Goal: Complete application form

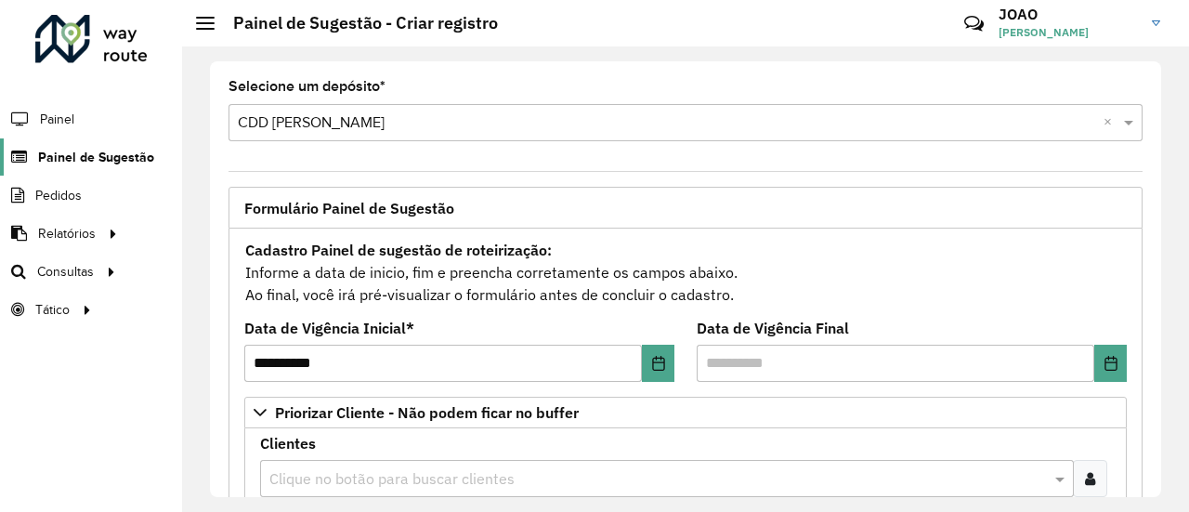
click at [96, 159] on span "Painel de Sugestão" at bounding box center [96, 158] width 116 height 20
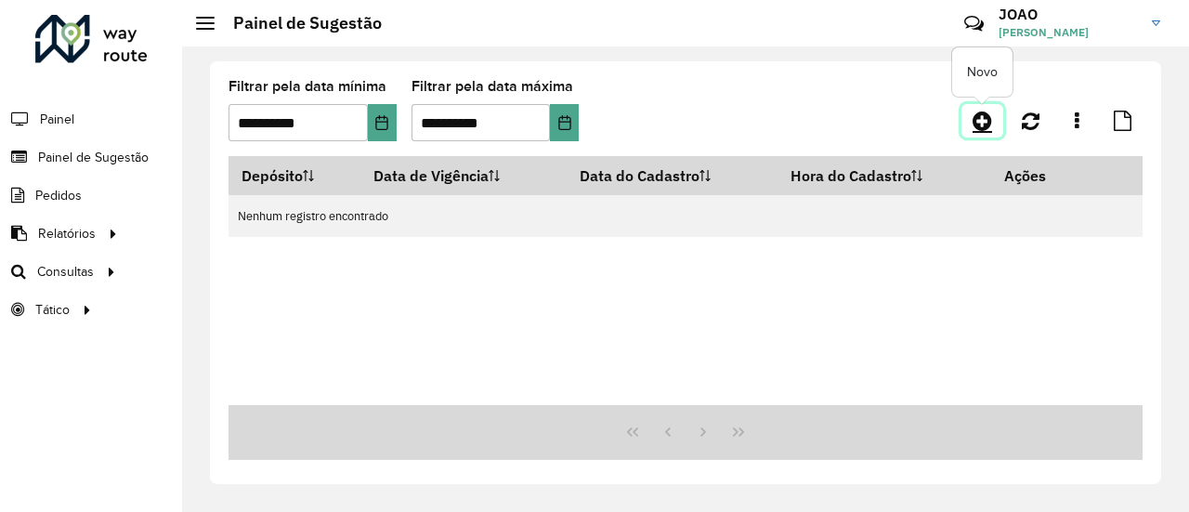
click at [979, 124] on icon at bounding box center [983, 121] width 20 height 22
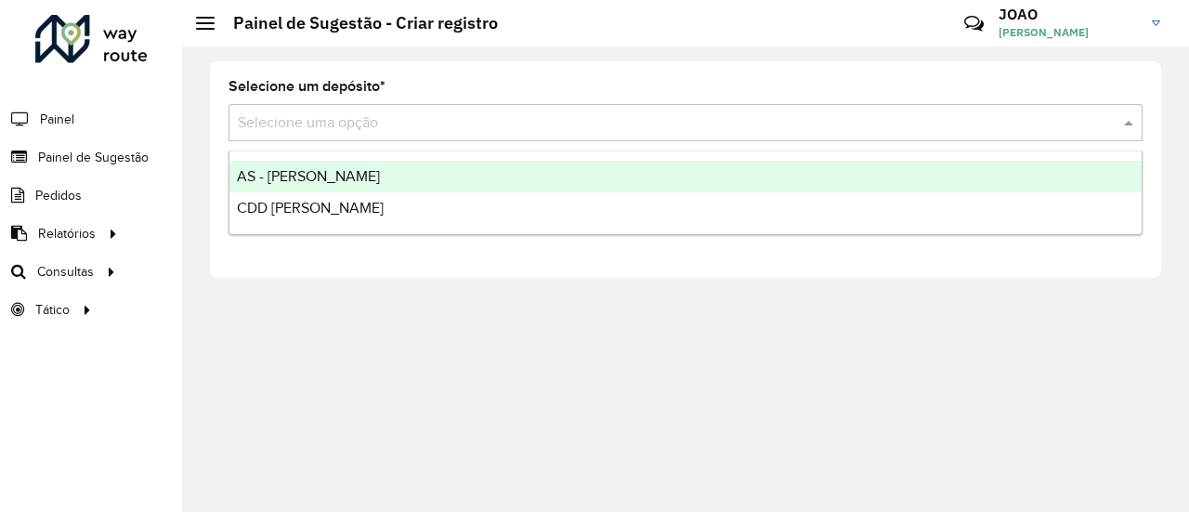
click at [323, 135] on div "Selecione uma opção" at bounding box center [686, 122] width 914 height 37
click at [301, 177] on span "AS - [PERSON_NAME]" at bounding box center [308, 176] width 143 height 16
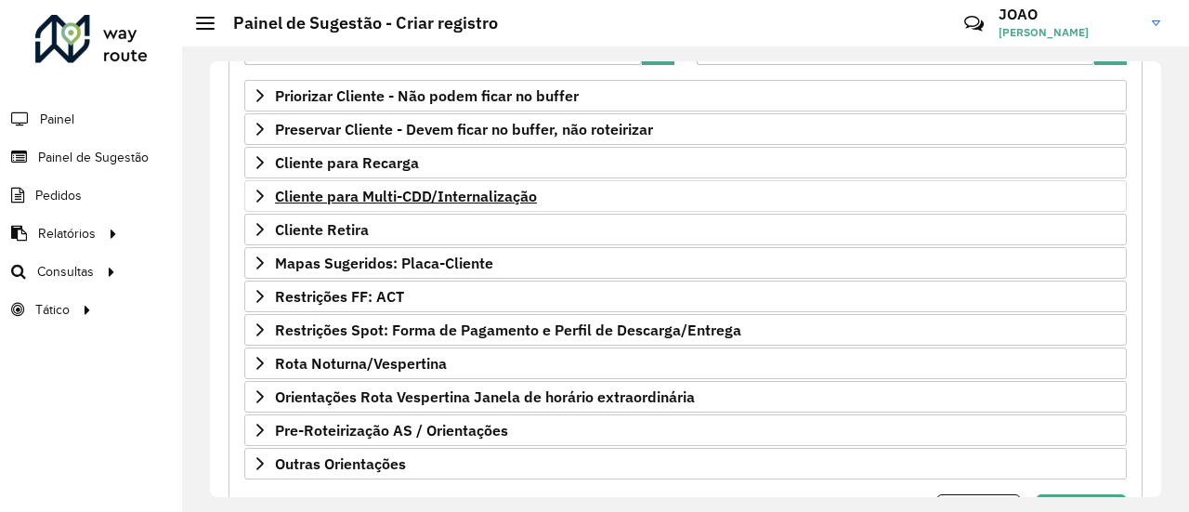
scroll to position [279, 0]
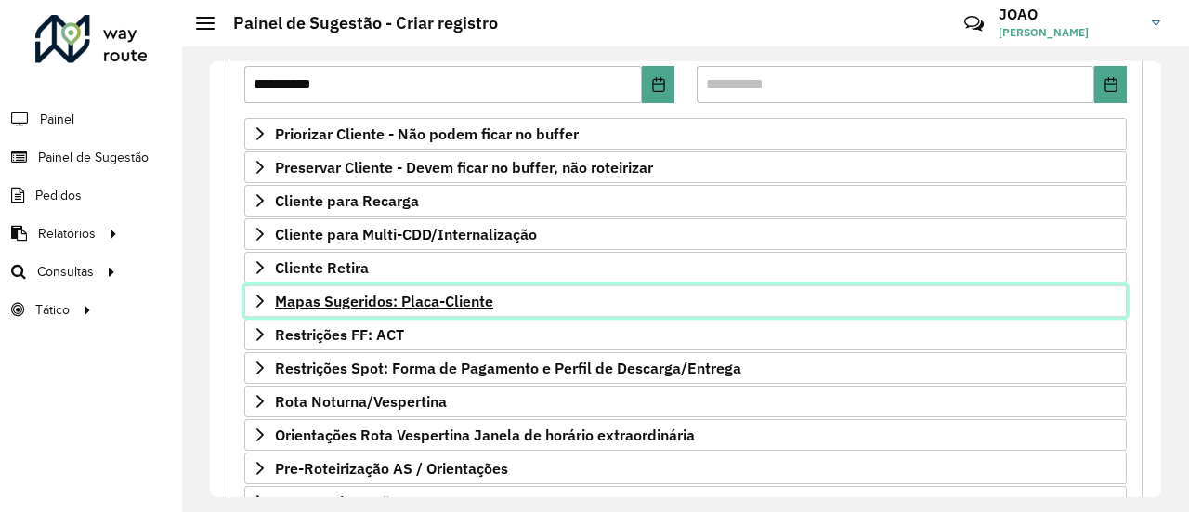
click at [458, 296] on span "Mapas Sugeridos: Placa-Cliente" at bounding box center [384, 301] width 218 height 15
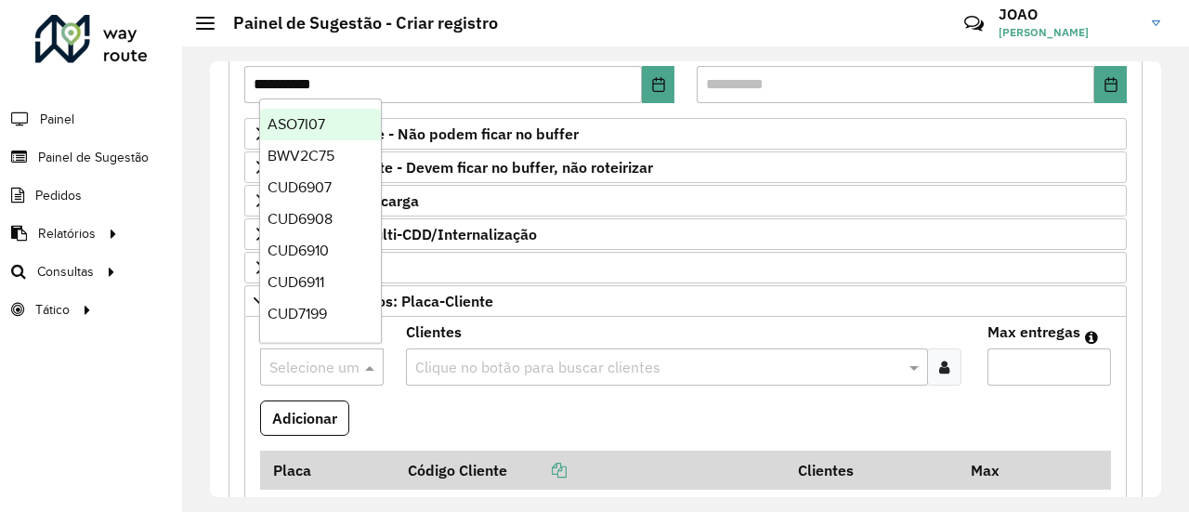
click at [329, 360] on input "text" at bounding box center [303, 368] width 68 height 22
click at [453, 361] on input "text" at bounding box center [658, 368] width 495 height 22
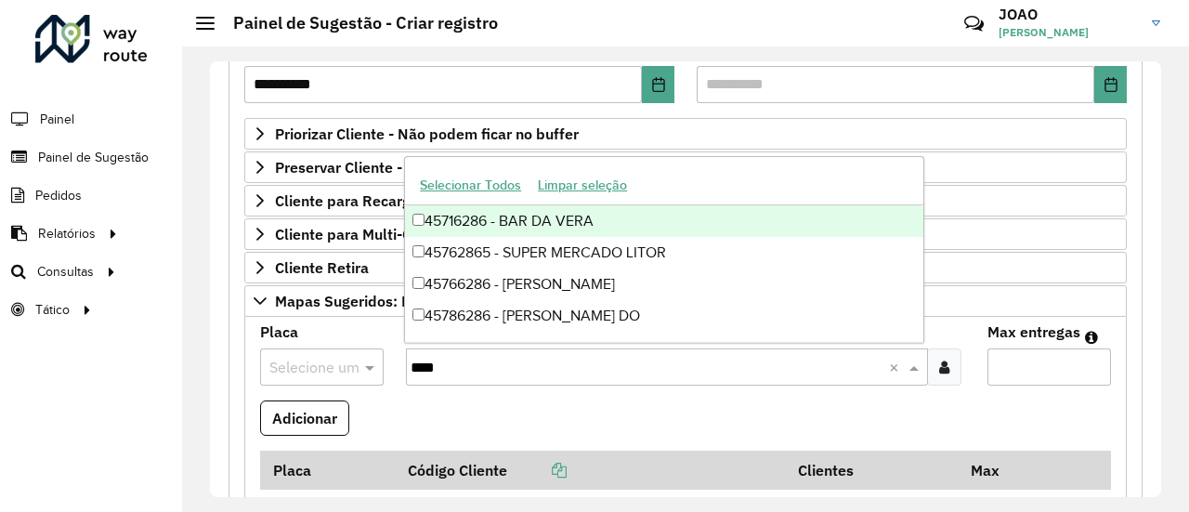
type input "*****"
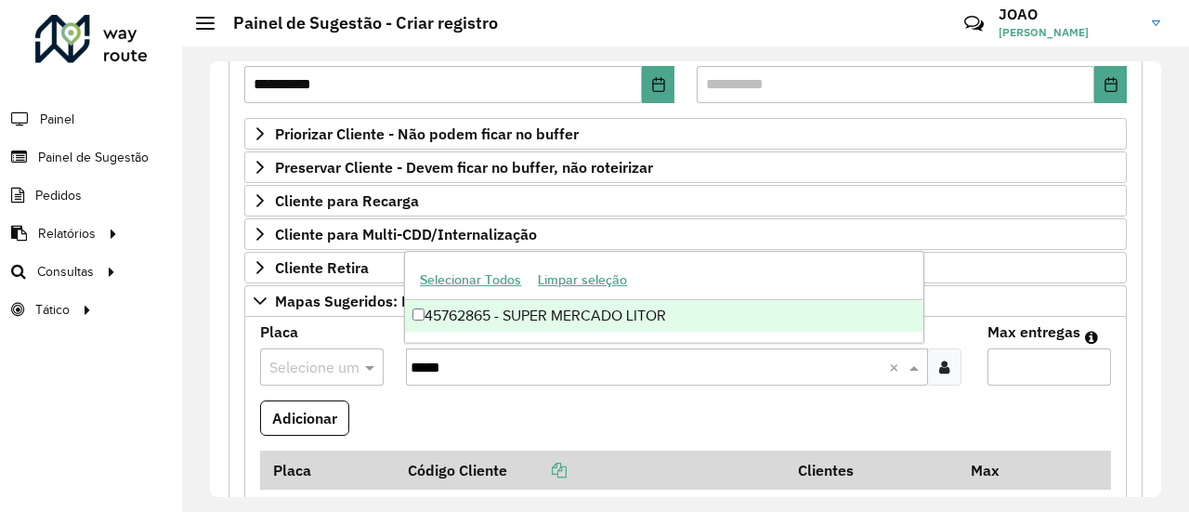
click at [540, 310] on div "45762865 - SUPER MERCADO LITOR" at bounding box center [664, 316] width 518 height 32
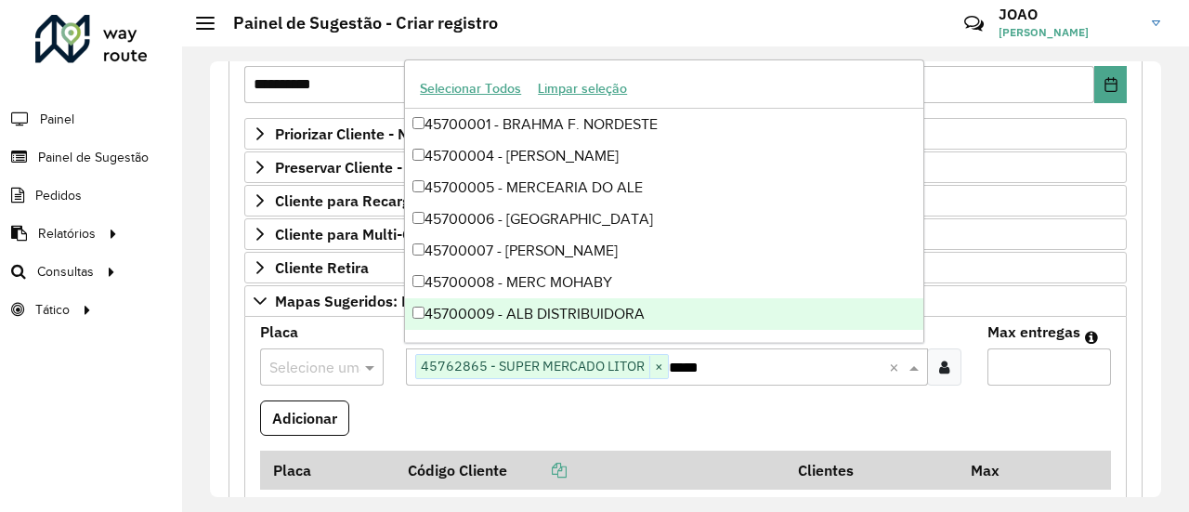
click at [1028, 363] on input "Max entregas" at bounding box center [1050, 366] width 124 height 37
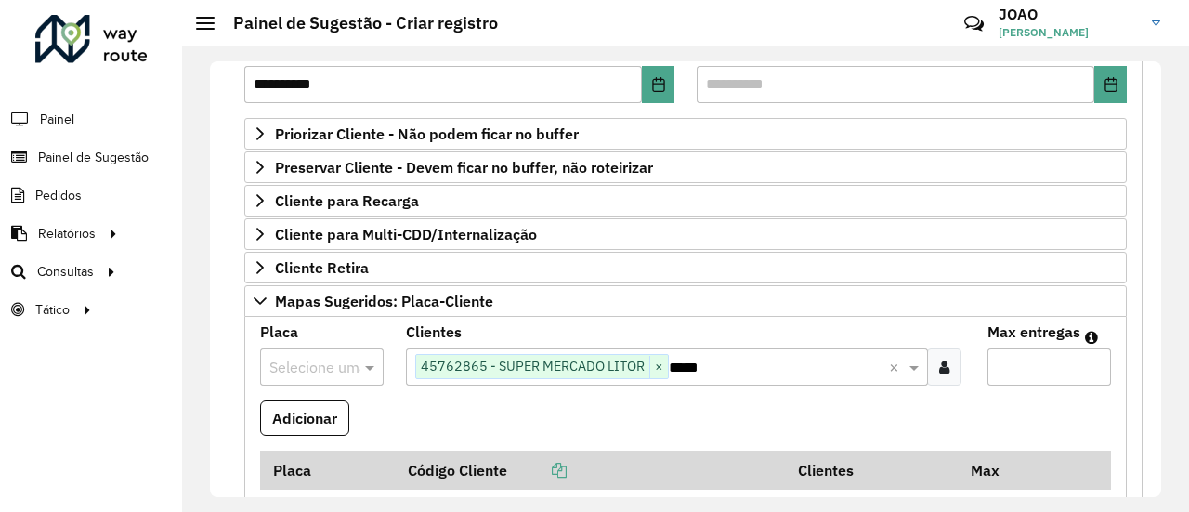
type input "*"
click at [302, 357] on input "text" at bounding box center [303, 368] width 68 height 22
type input "*"
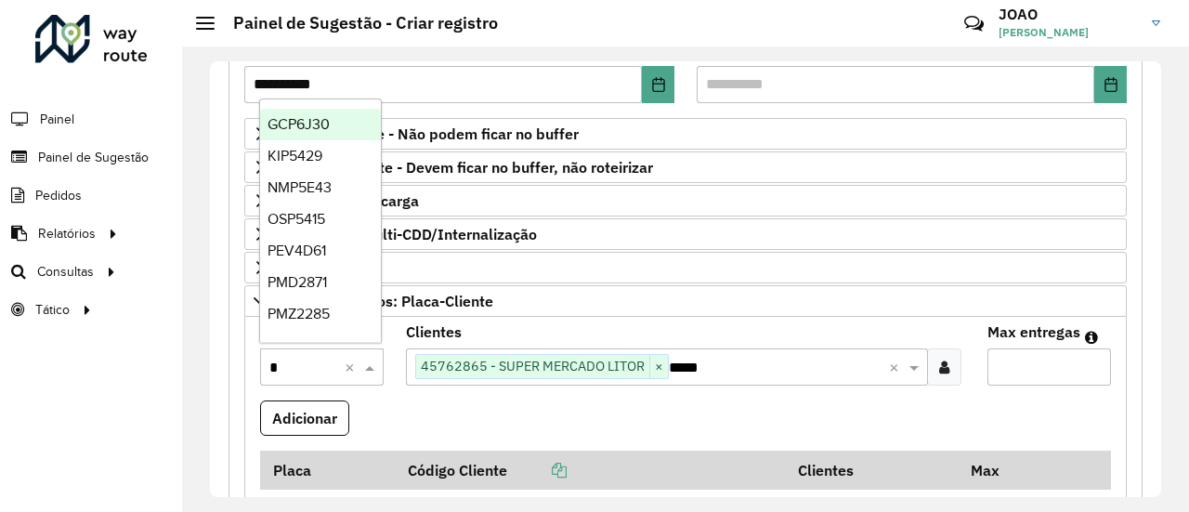
type input "**"
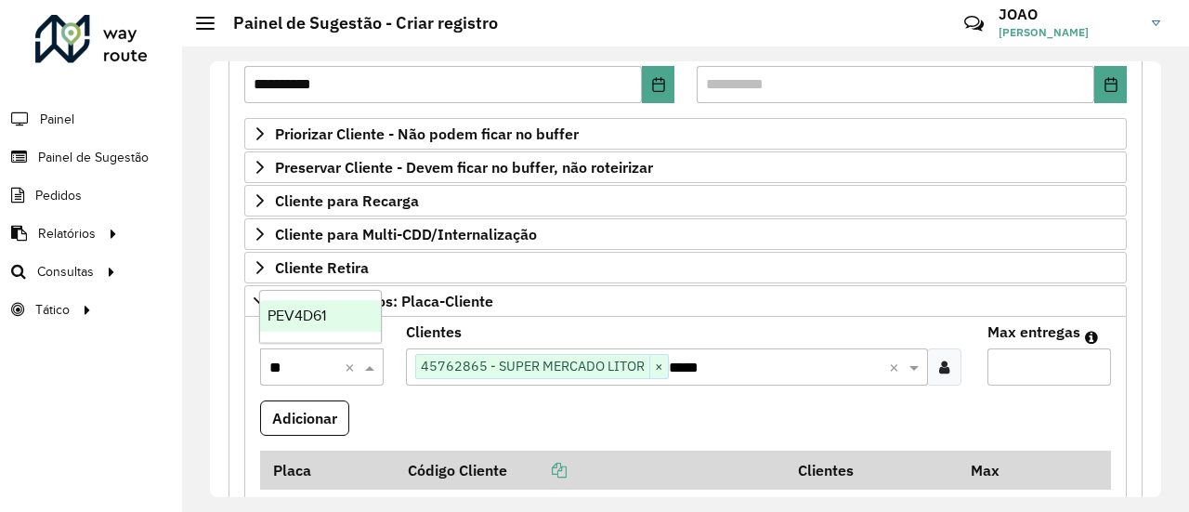
click at [288, 309] on span "PEV4D61" at bounding box center [297, 316] width 59 height 16
click at [314, 400] on button "Adicionar" at bounding box center [304, 417] width 89 height 35
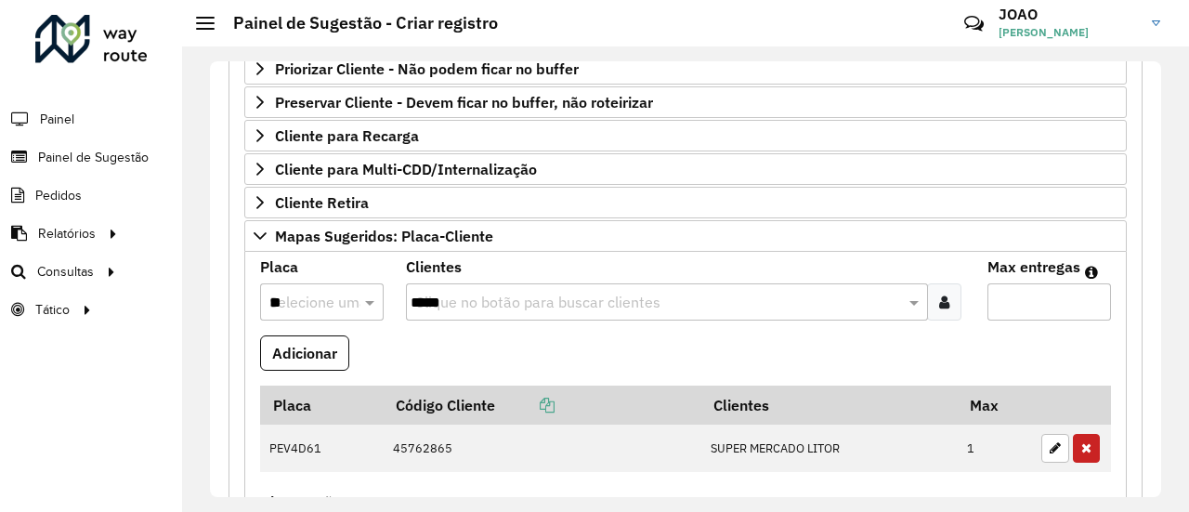
scroll to position [372, 0]
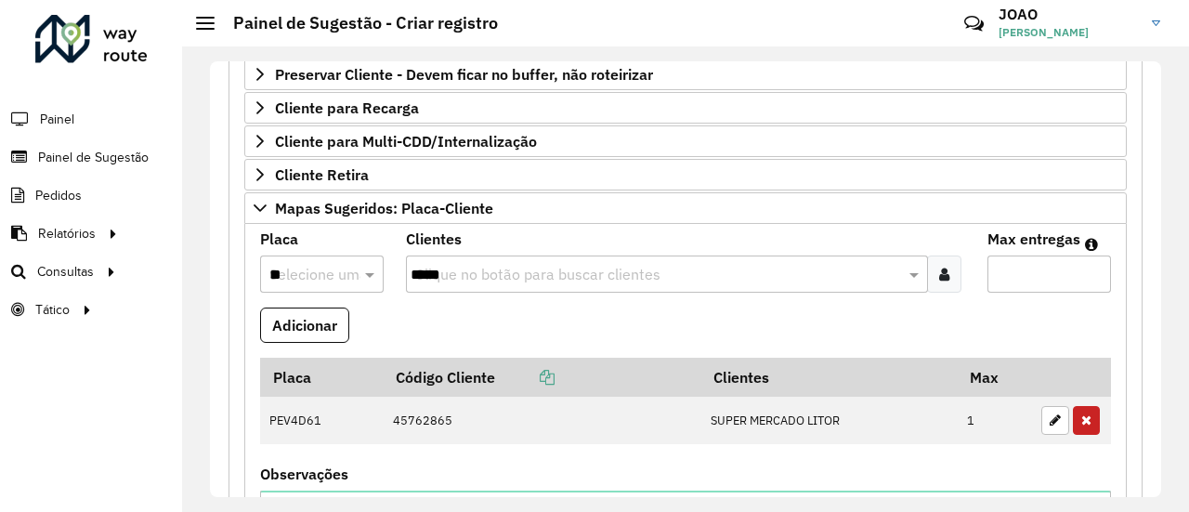
click at [465, 275] on input "*****" at bounding box center [658, 275] width 495 height 22
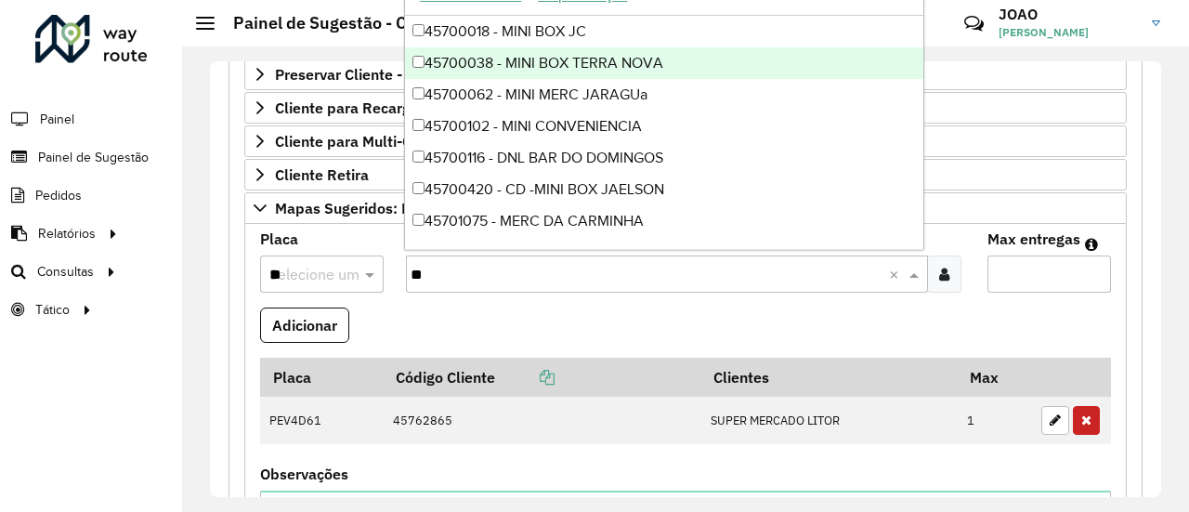
type input "*"
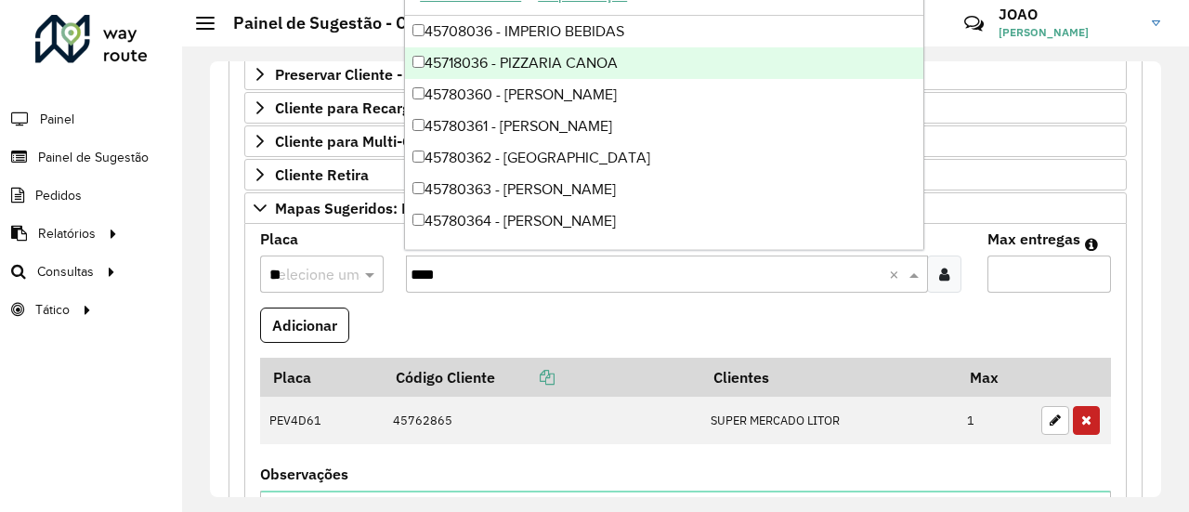
type input "*****"
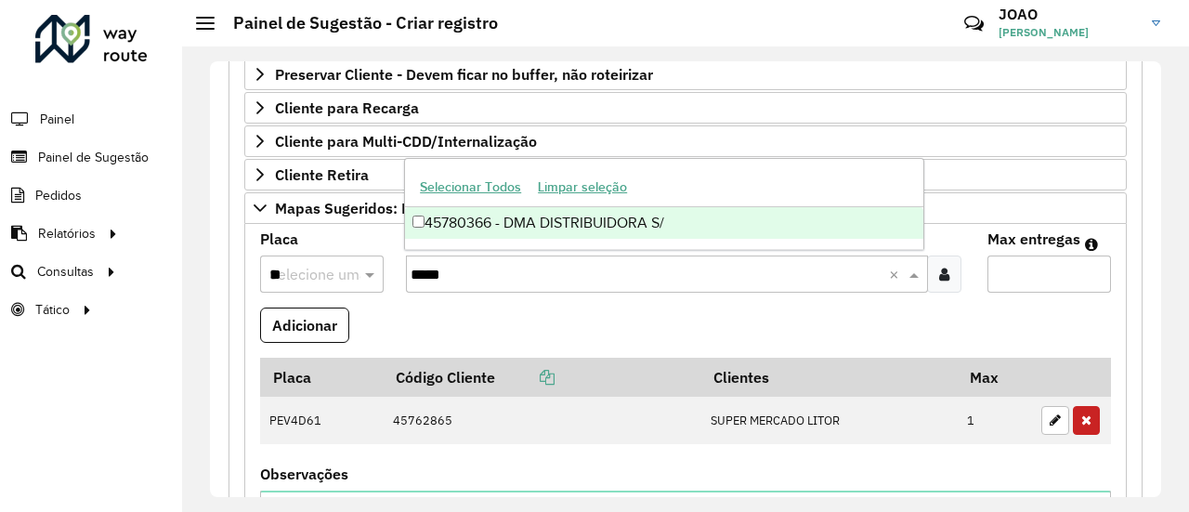
click at [625, 218] on div "45780366 - DMA DISTRIBUIDORA S/" at bounding box center [664, 223] width 518 height 32
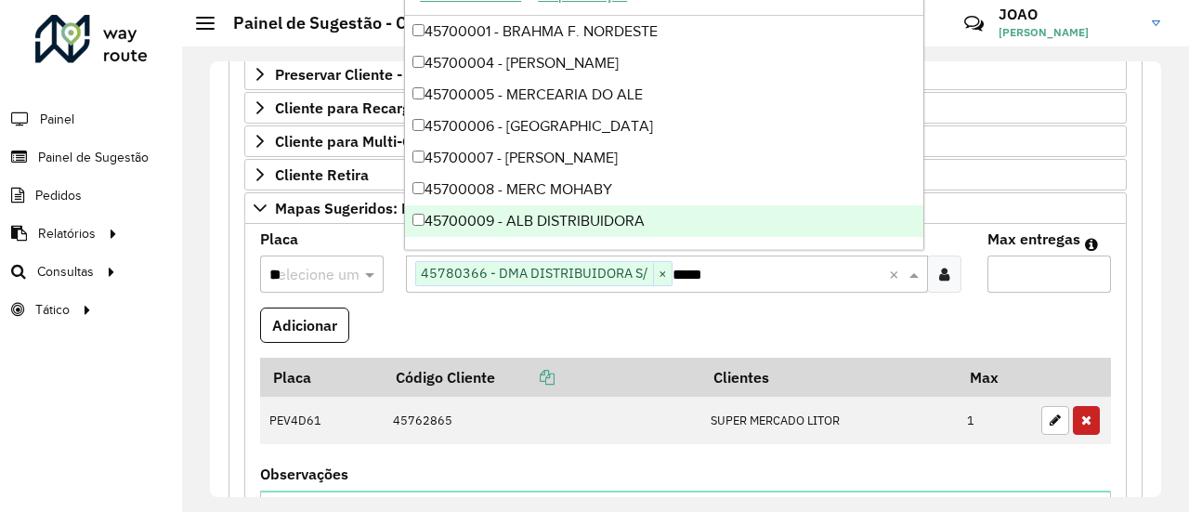
click at [998, 272] on input "*" at bounding box center [1050, 273] width 124 height 37
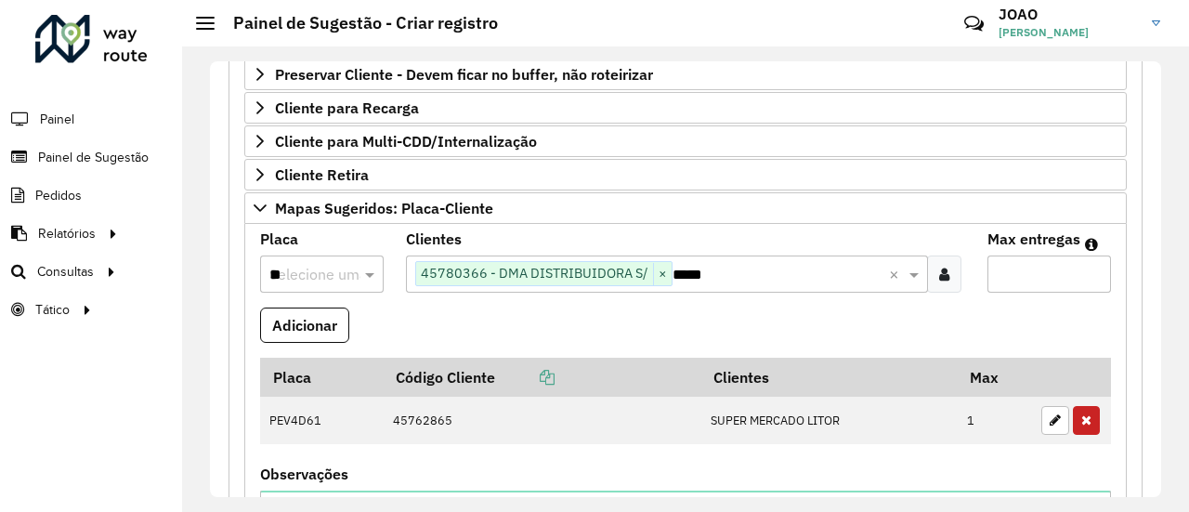
type input "*"
click at [307, 280] on div "Selecione uma opção **" at bounding box center [322, 273] width 124 height 37
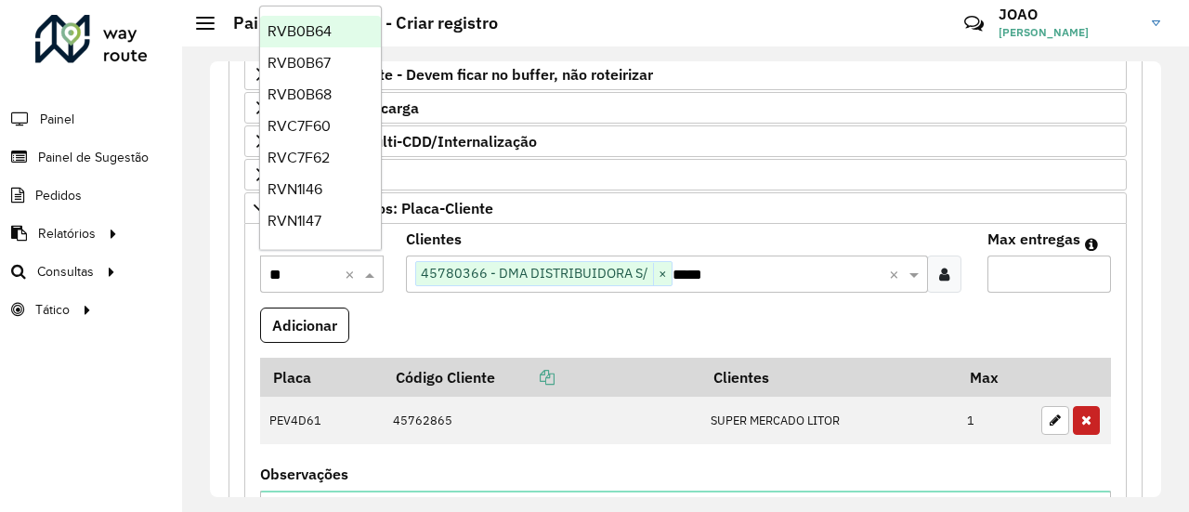
type input "***"
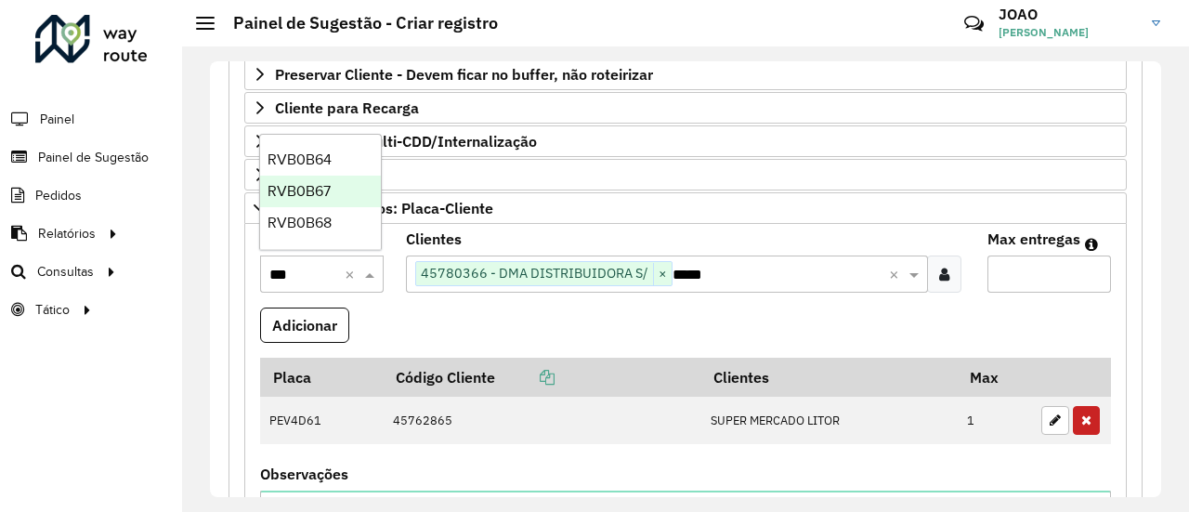
click at [316, 199] on span "RVB0B67" at bounding box center [299, 191] width 63 height 16
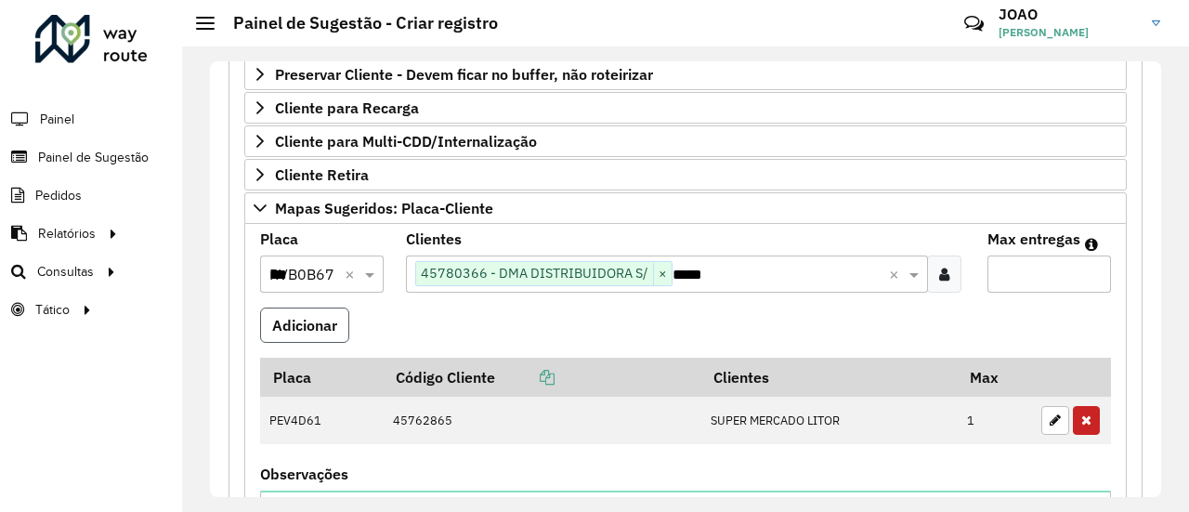
click at [303, 320] on button "Adicionar" at bounding box center [304, 325] width 89 height 35
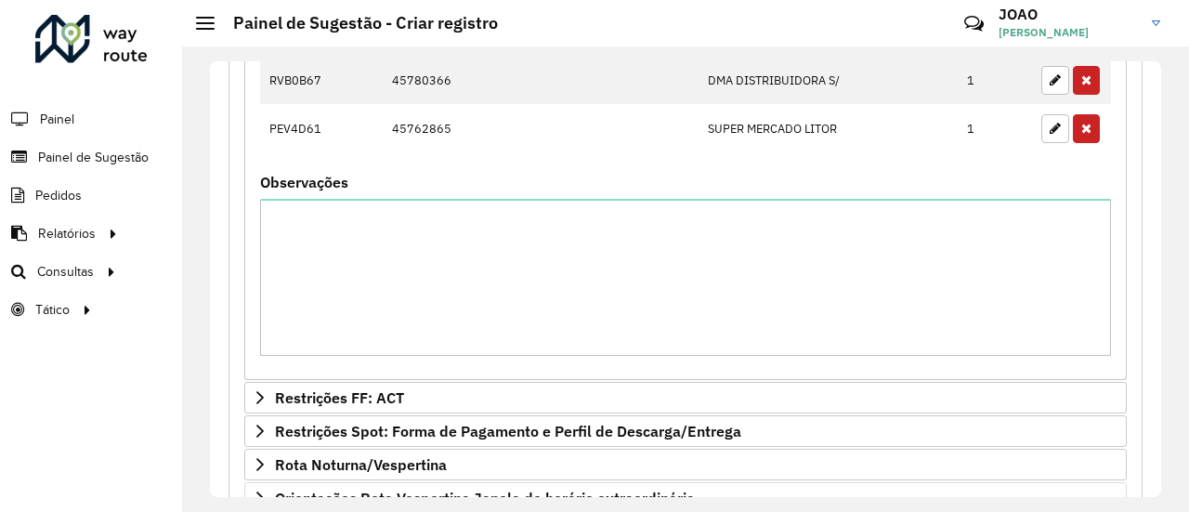
scroll to position [897, 0]
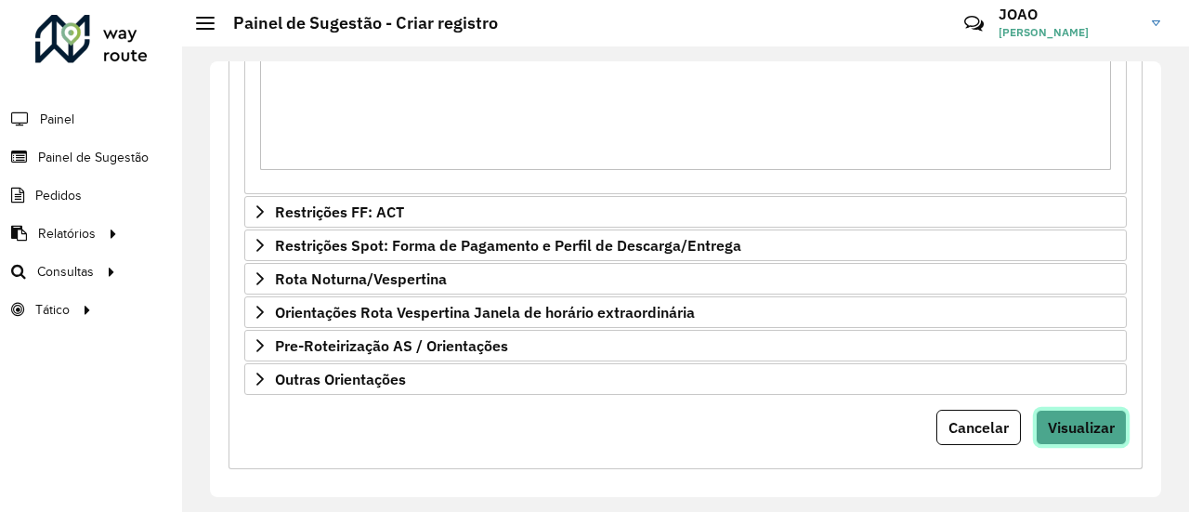
click at [1075, 418] on span "Visualizar" at bounding box center [1081, 427] width 67 height 19
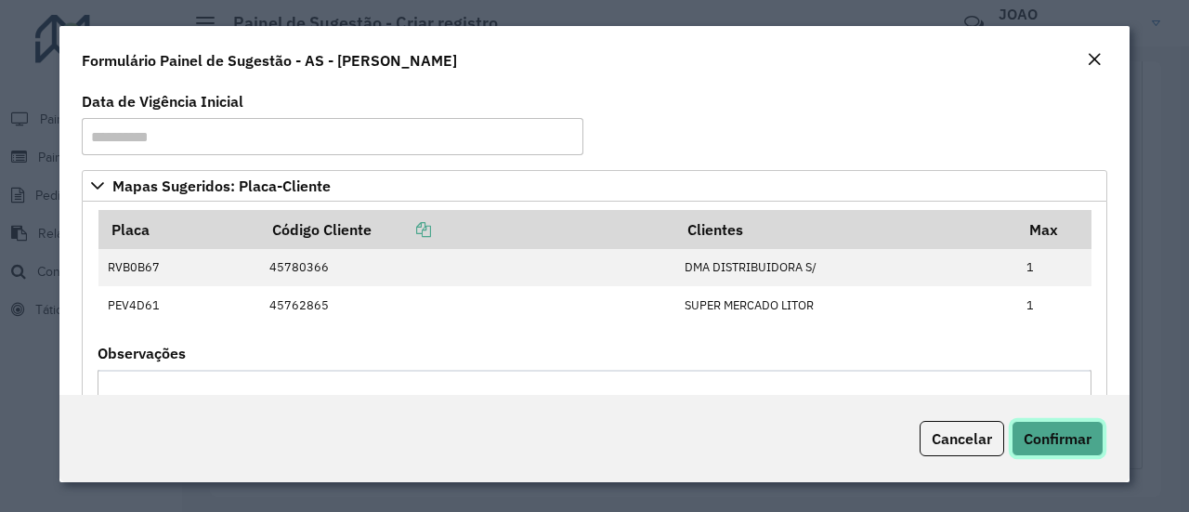
click at [1079, 433] on span "Confirmar" at bounding box center [1058, 438] width 68 height 19
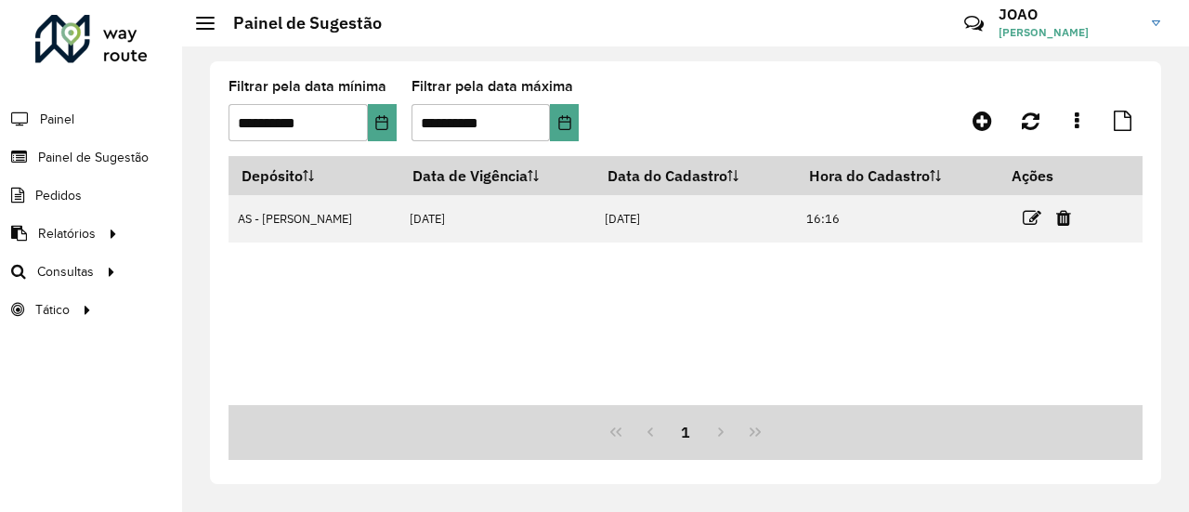
click at [491, 315] on div "Depósito Data de Vigência Data do Cadastro Hora do Cadastro Ações AS - [PERSON_…" at bounding box center [686, 280] width 914 height 249
